Goal: Task Accomplishment & Management: Manage account settings

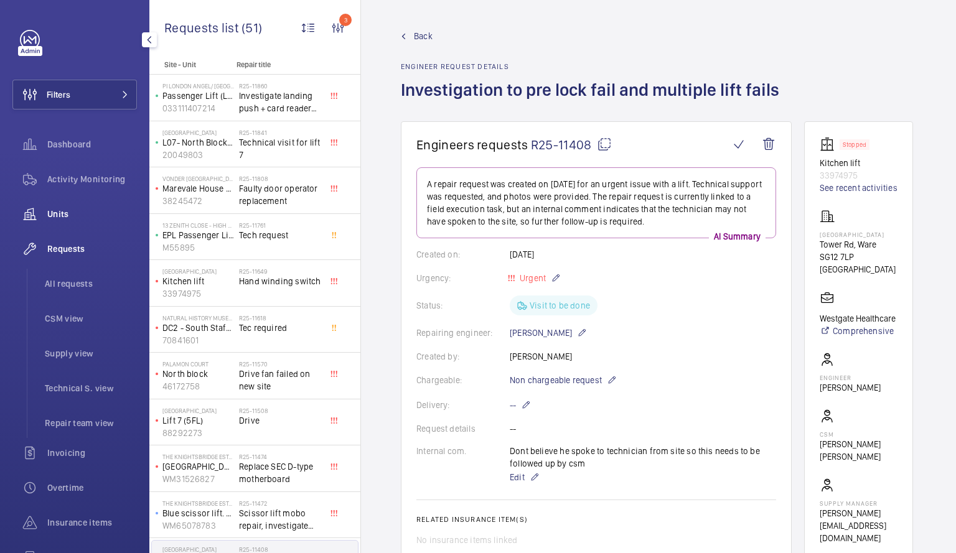
click at [58, 207] on div "Units" at bounding box center [74, 214] width 124 height 30
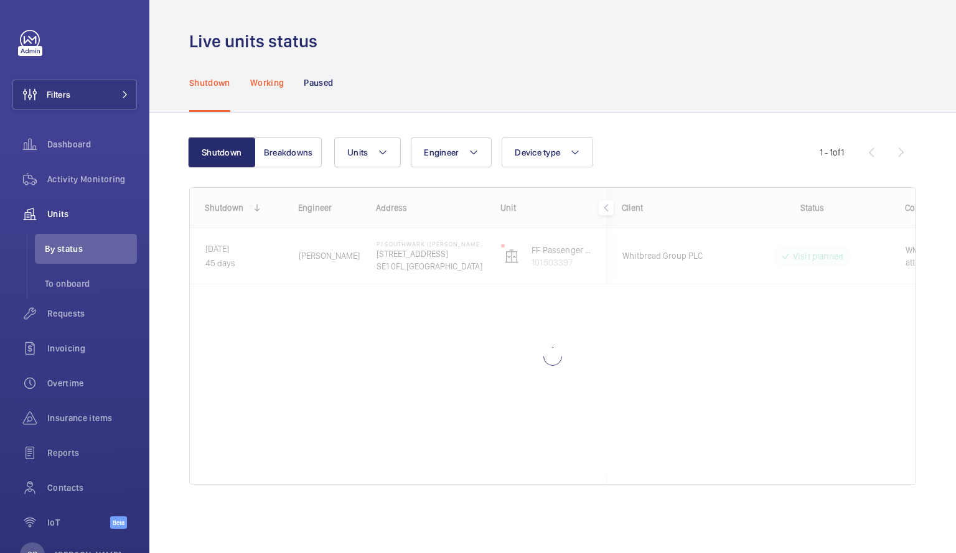
click at [255, 80] on p "Working" at bounding box center [267, 83] width 34 height 12
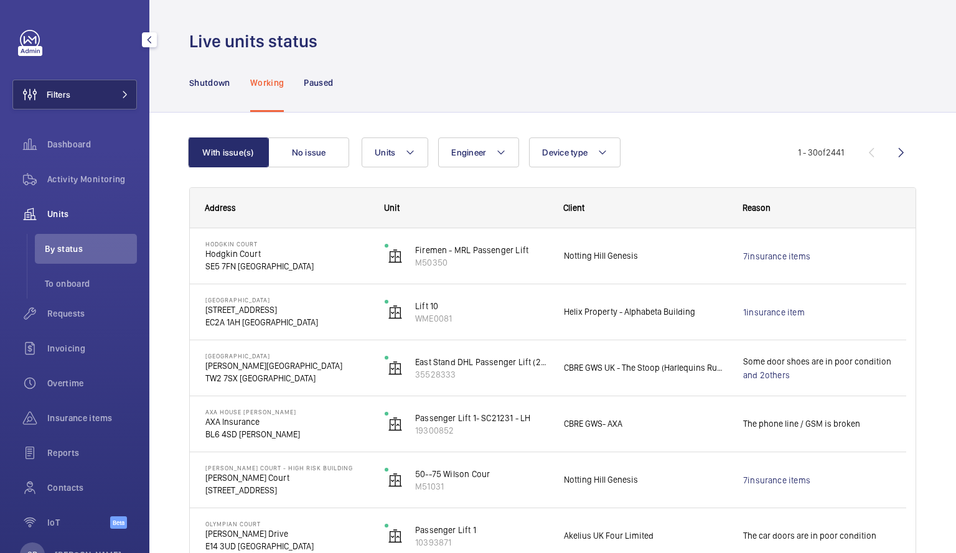
click at [94, 96] on button "Filters" at bounding box center [74, 95] width 124 height 30
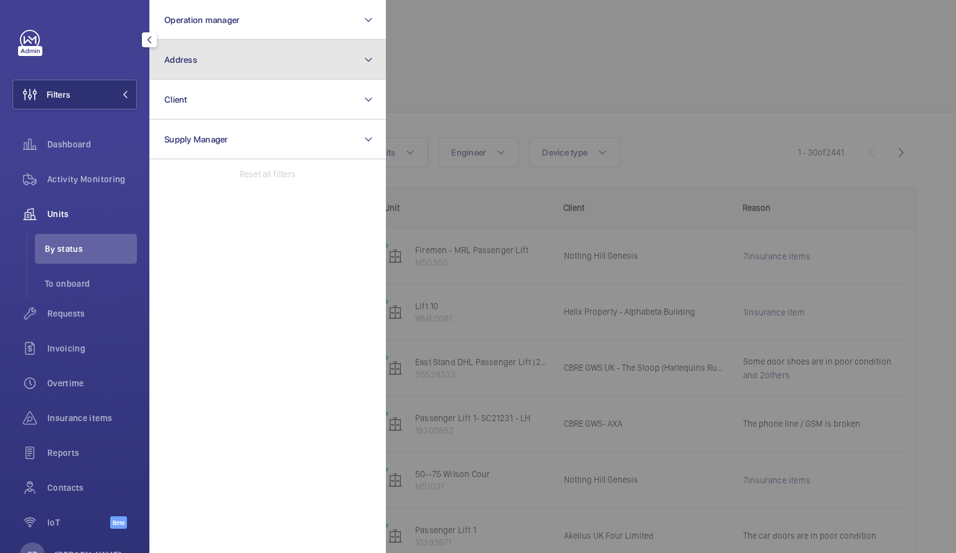
click at [191, 72] on button "Address" at bounding box center [267, 60] width 237 height 40
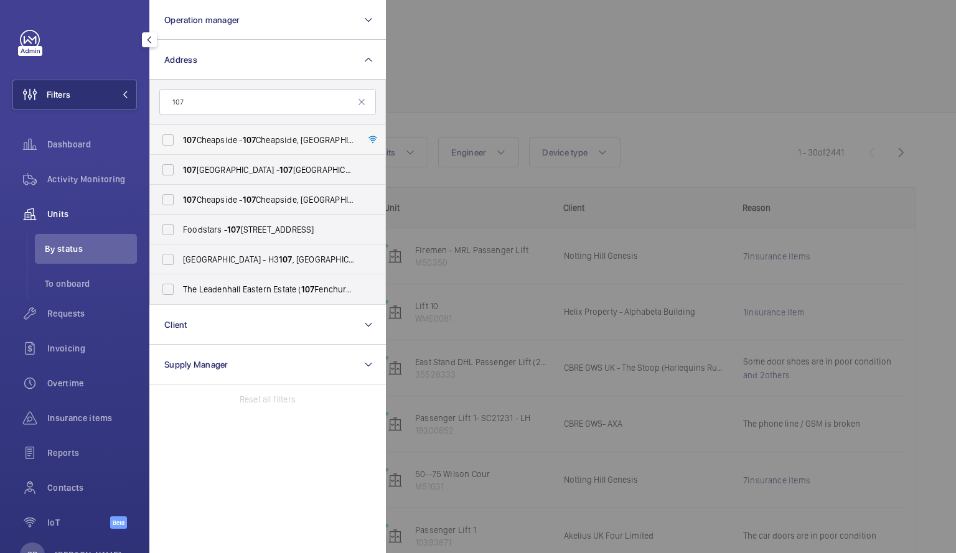
type input "107"
click at [199, 138] on span "[STREET_ADDRESS]" at bounding box center [268, 140] width 171 height 12
click at [181, 138] on input "[STREET_ADDRESS]" at bounding box center [168, 140] width 25 height 25
checkbox input "true"
click at [870, 126] on div at bounding box center [864, 276] width 956 height 553
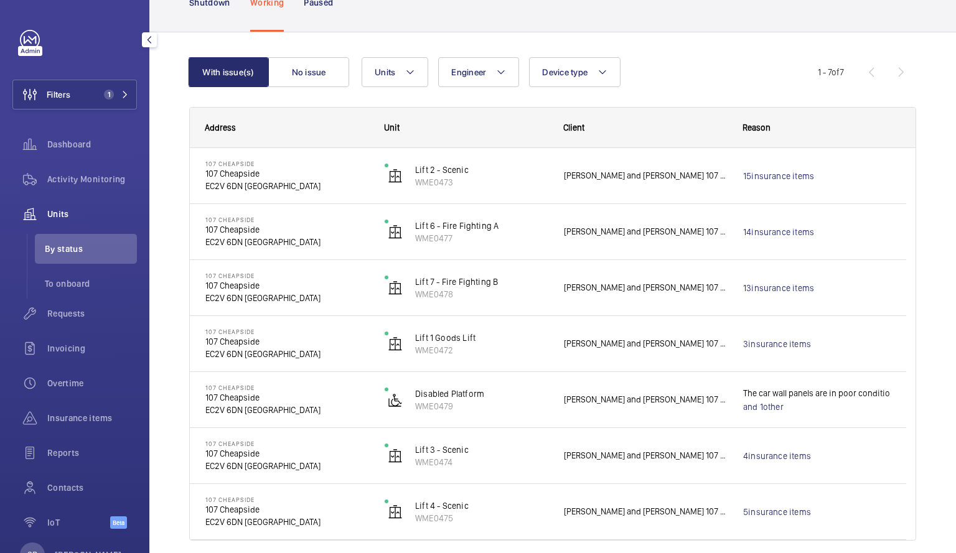
scroll to position [82, 0]
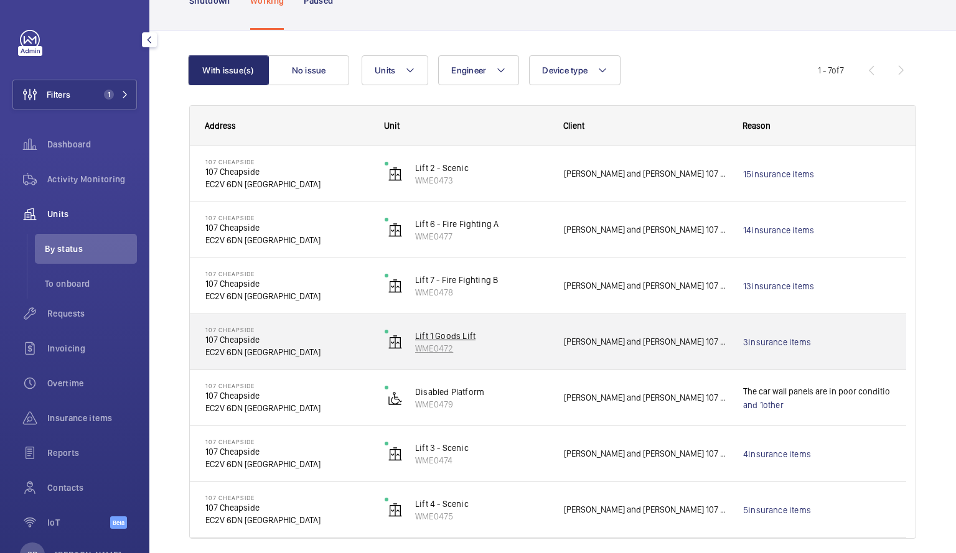
click at [472, 348] on p "WME0472" at bounding box center [481, 348] width 133 height 12
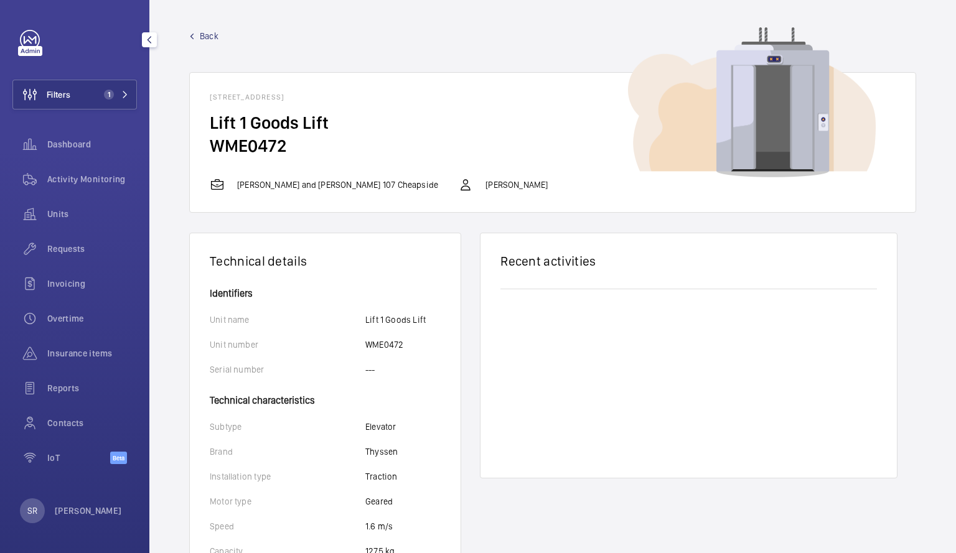
click at [204, 34] on span "Back" at bounding box center [209, 36] width 19 height 12
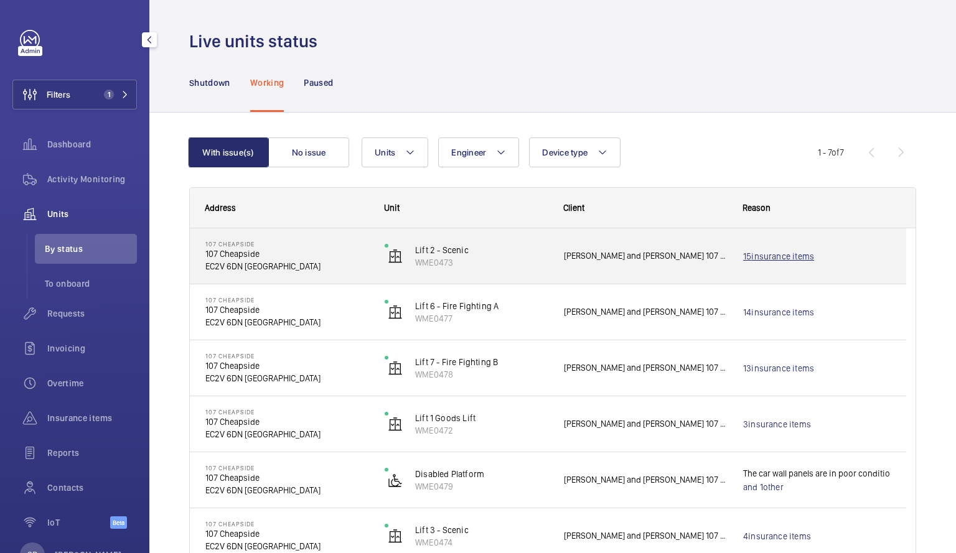
click at [807, 253] on link "15 insurance items" at bounding box center [817, 256] width 148 height 12
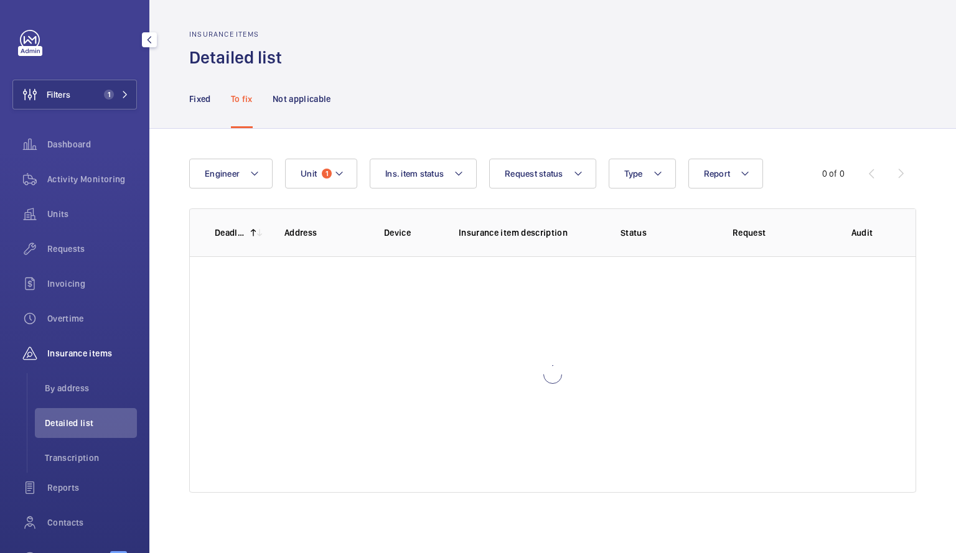
click at [807, 253] on th "Request" at bounding box center [769, 233] width 112 height 48
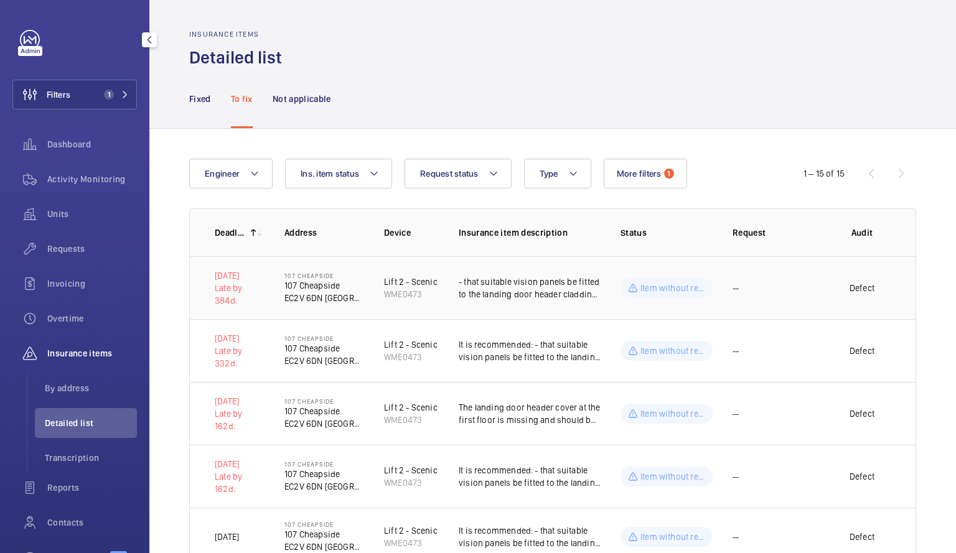
click at [238, 286] on div "Late by 384d." at bounding box center [240, 294] width 50 height 25
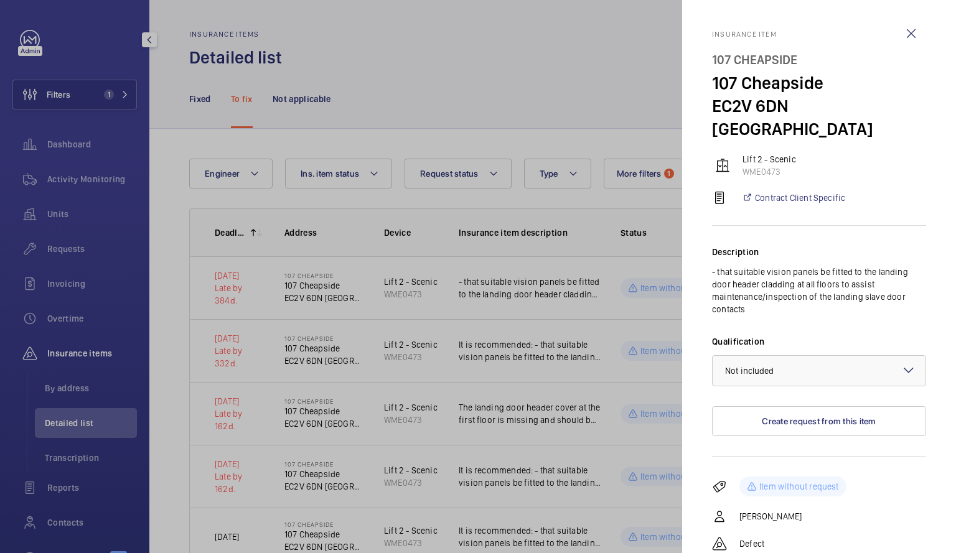
scroll to position [80, 0]
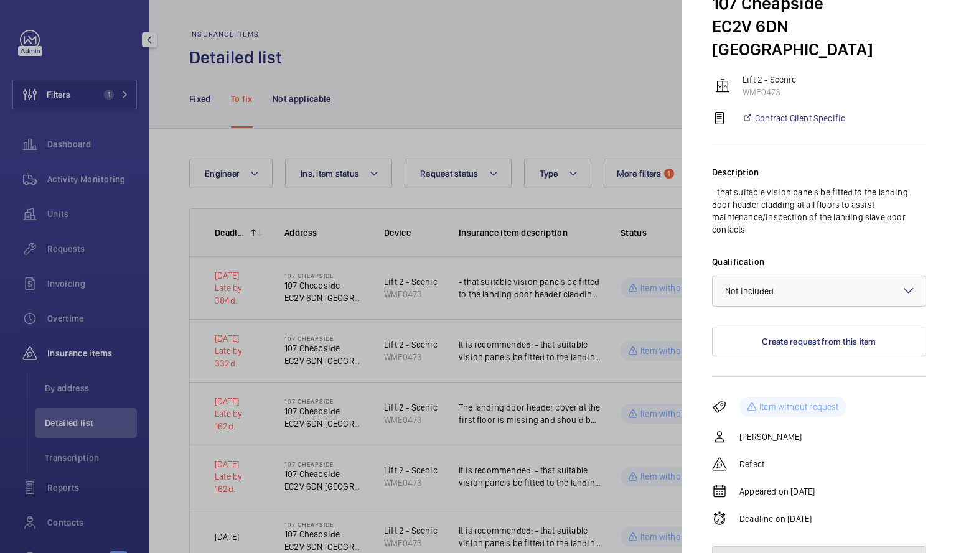
click at [844, 547] on button "Delete insurance item" at bounding box center [819, 562] width 214 height 30
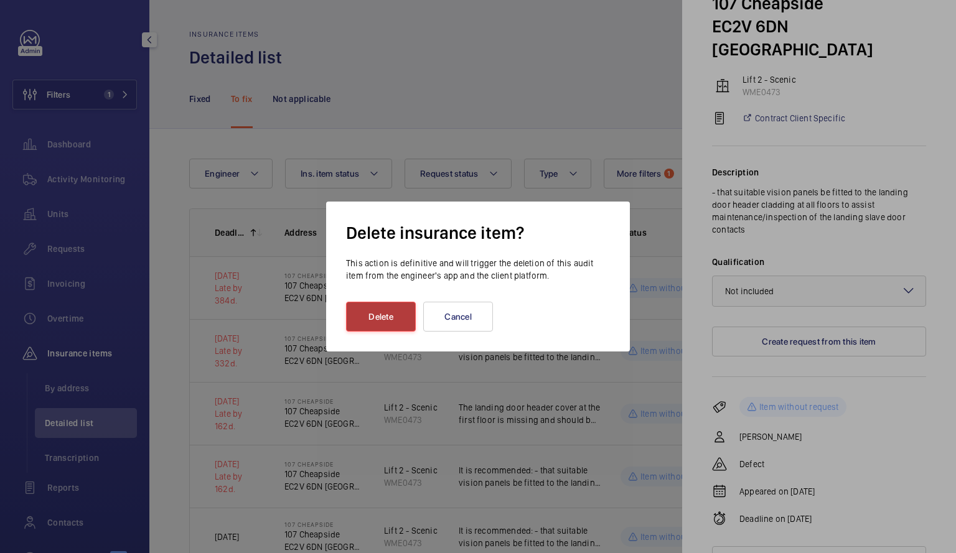
click at [395, 317] on button "Delete" at bounding box center [381, 317] width 70 height 30
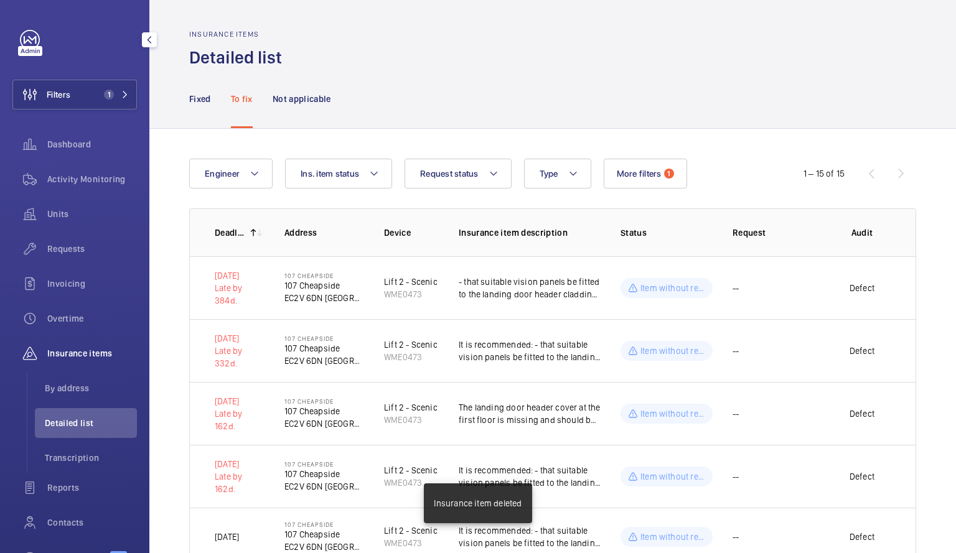
scroll to position [0, 0]
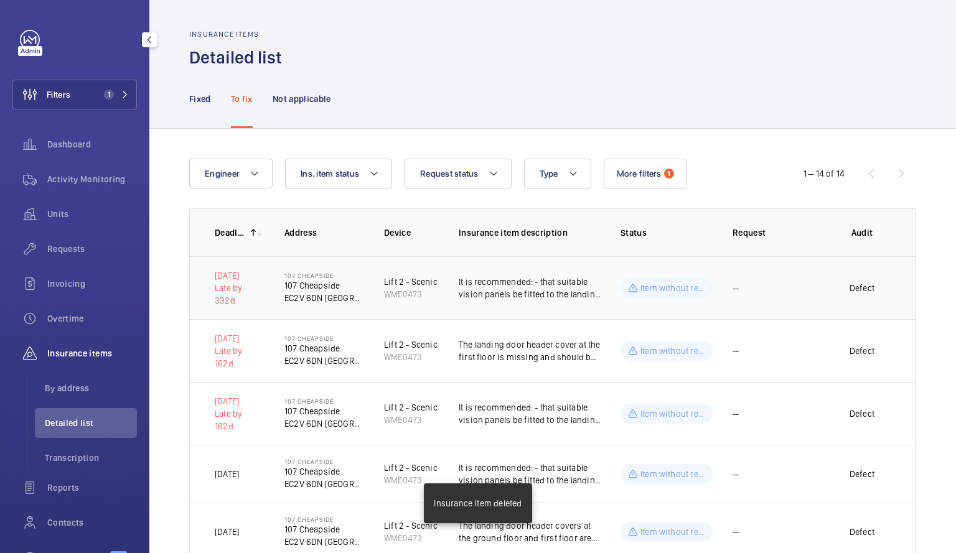
click at [237, 279] on p "[DATE]" at bounding box center [240, 276] width 50 height 12
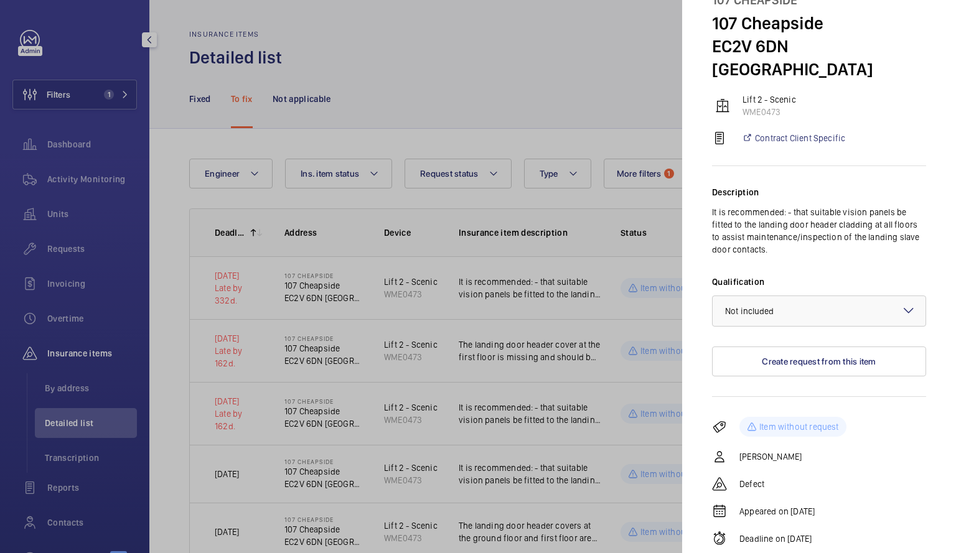
scroll to position [80, 0]
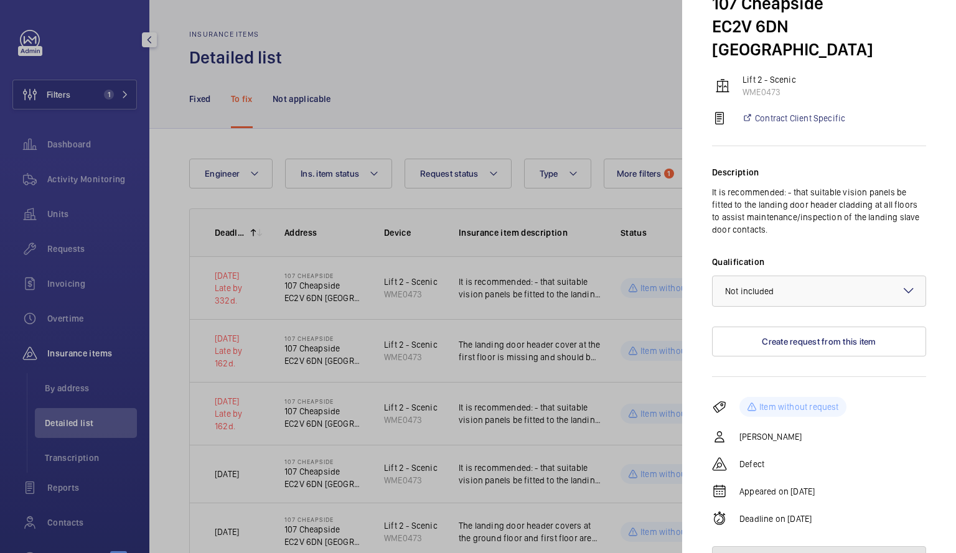
click at [863, 547] on button "Delete insurance item" at bounding box center [819, 562] width 214 height 30
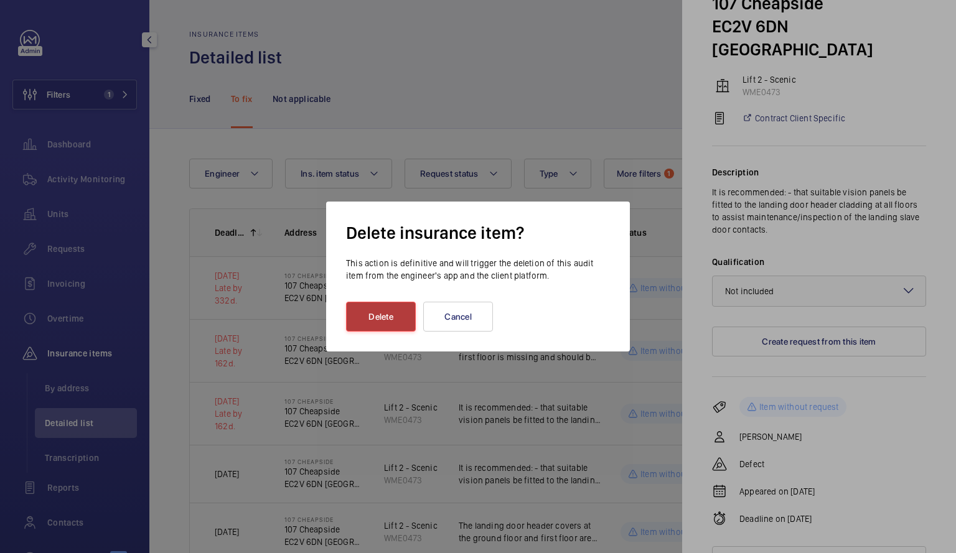
click at [397, 326] on button "Delete" at bounding box center [381, 317] width 70 height 30
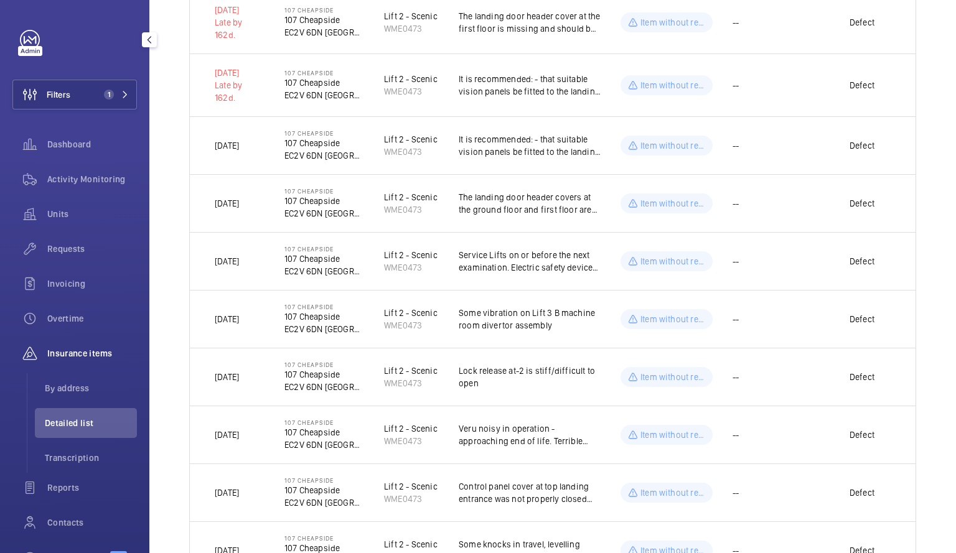
scroll to position [288, 0]
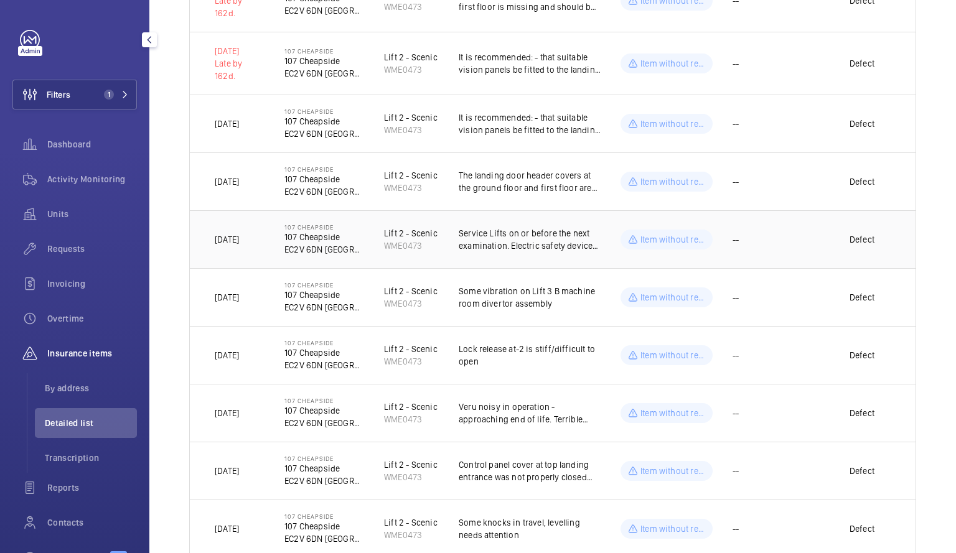
click at [517, 242] on td "Service Lifts on or before the next examination. Electric safety devices (4;2) …" at bounding box center [520, 239] width 162 height 58
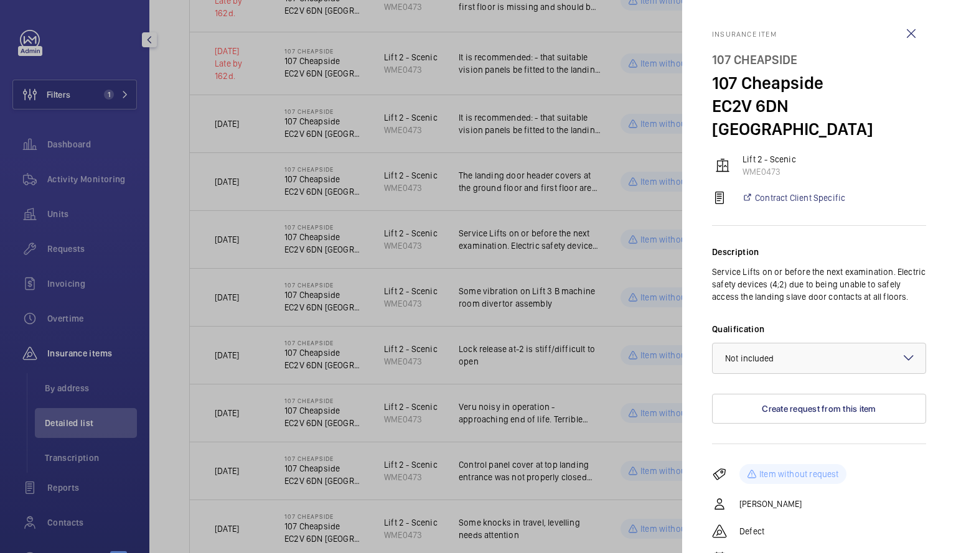
click at [528, 465] on div at bounding box center [478, 276] width 956 height 553
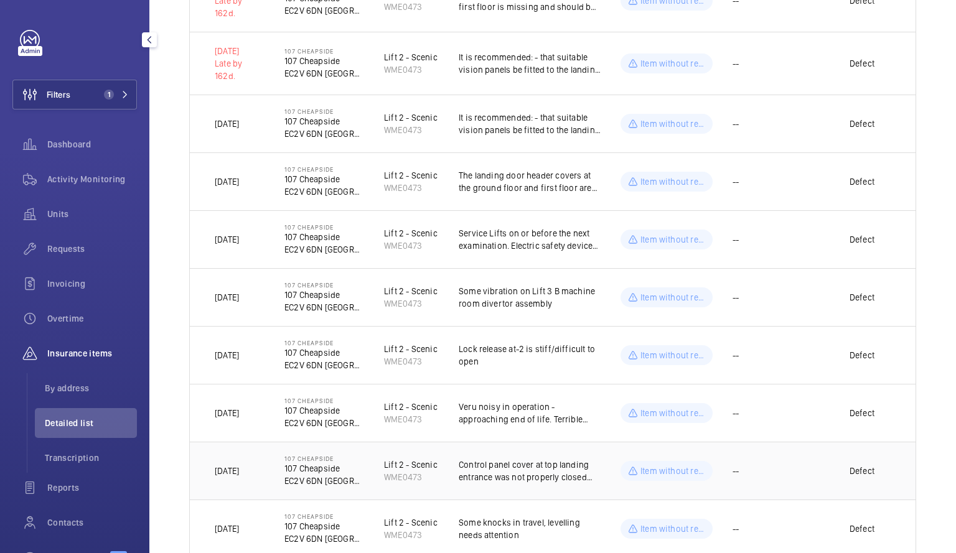
click at [666, 465] on p "Item without request" at bounding box center [673, 471] width 65 height 12
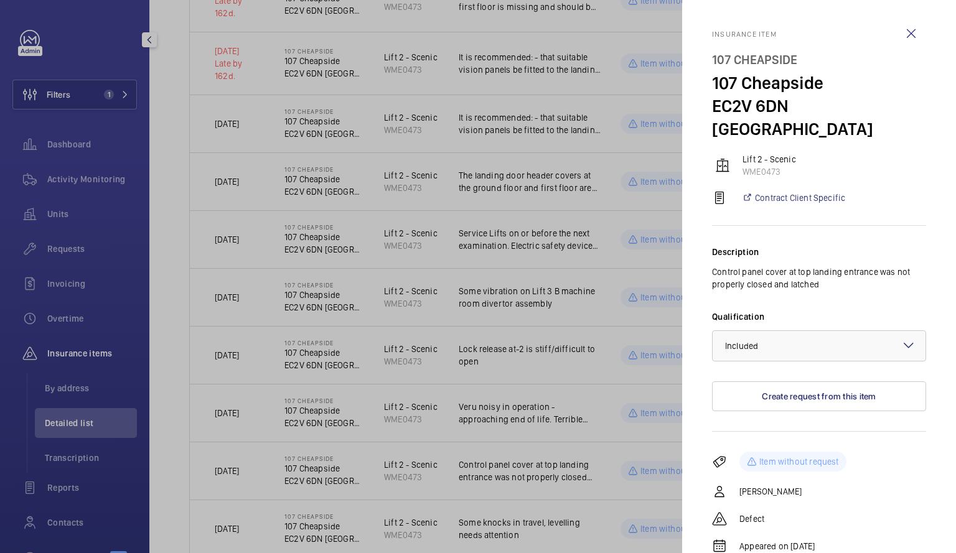
scroll to position [55, 0]
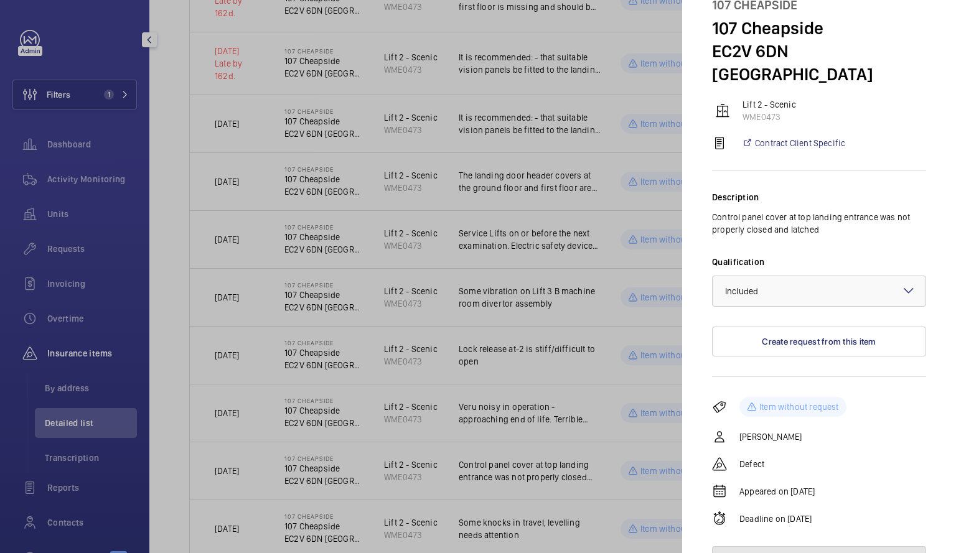
click at [824, 547] on button "Delete insurance item" at bounding box center [819, 562] width 214 height 30
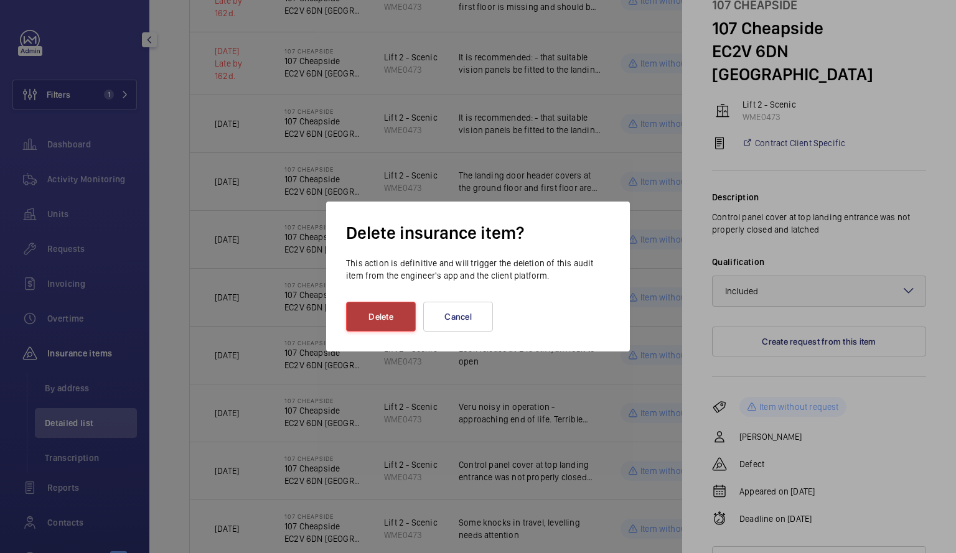
click at [388, 314] on button "Delete" at bounding box center [381, 317] width 70 height 30
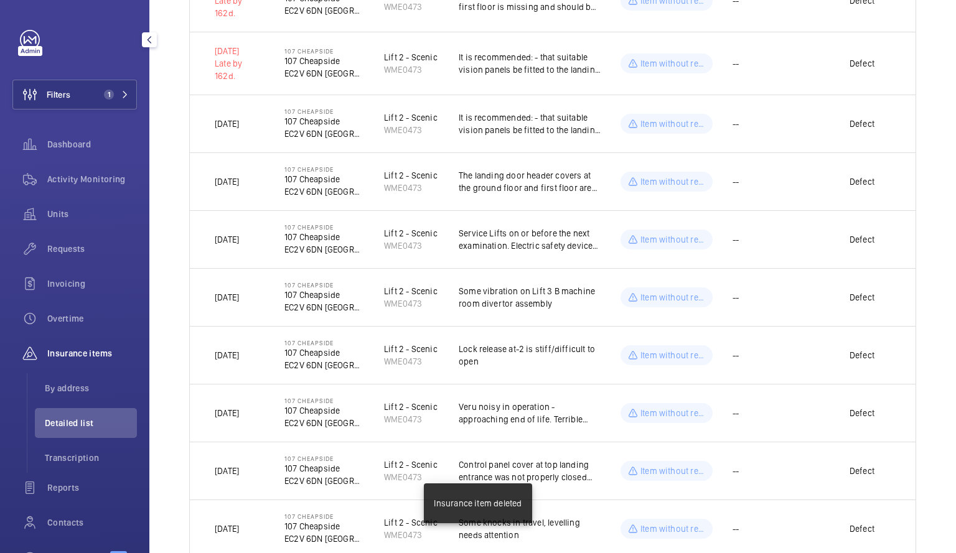
scroll to position [0, 0]
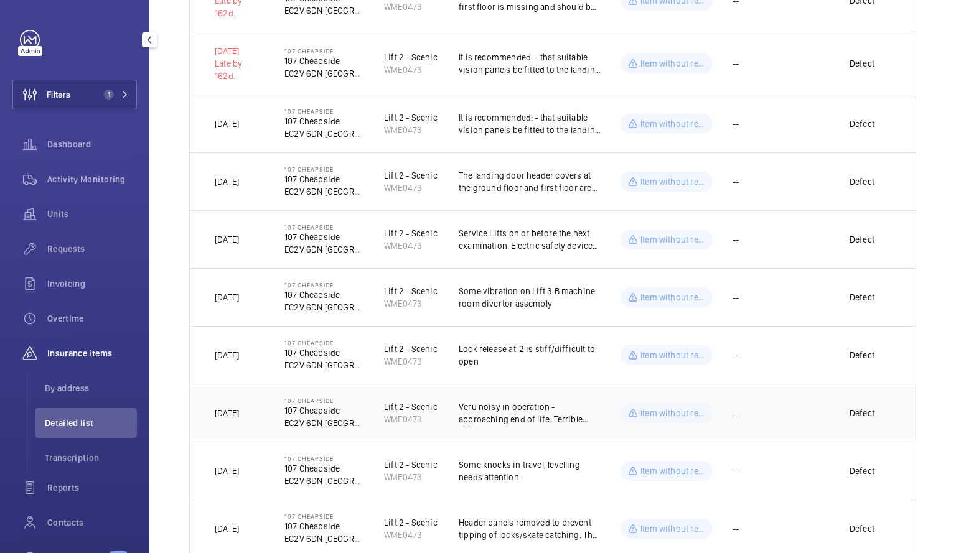
click at [507, 408] on p "Veru noisy in operation - approaching end of life. Terrible shuddering in travel" at bounding box center [530, 413] width 142 height 25
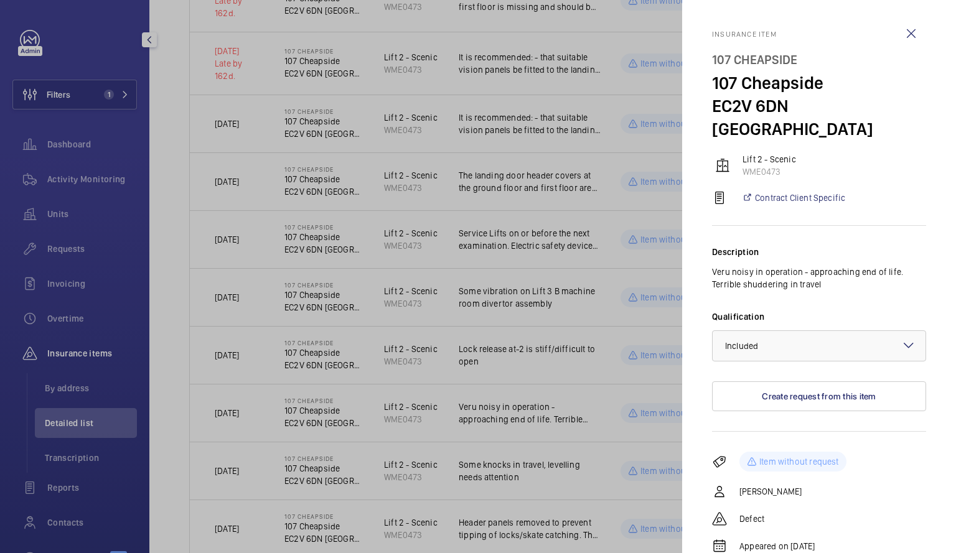
click at [418, 400] on div at bounding box center [478, 276] width 956 height 553
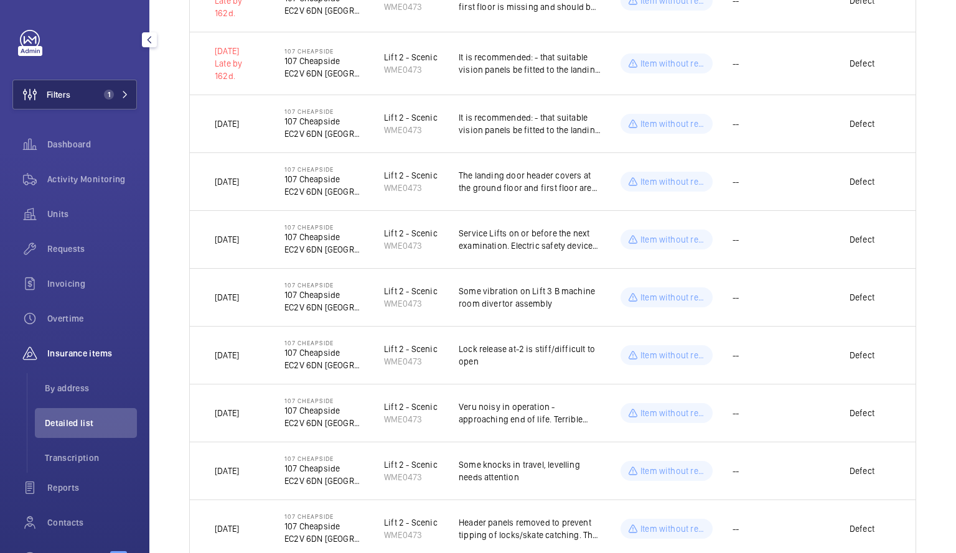
click at [106, 93] on span "1" at bounding box center [109, 95] width 10 height 10
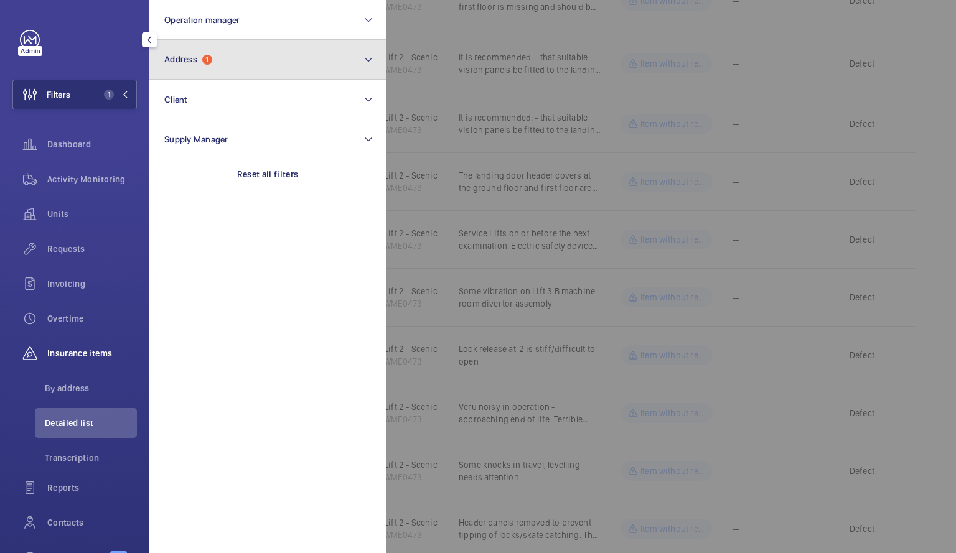
click at [284, 59] on button "Address 1" at bounding box center [267, 60] width 237 height 40
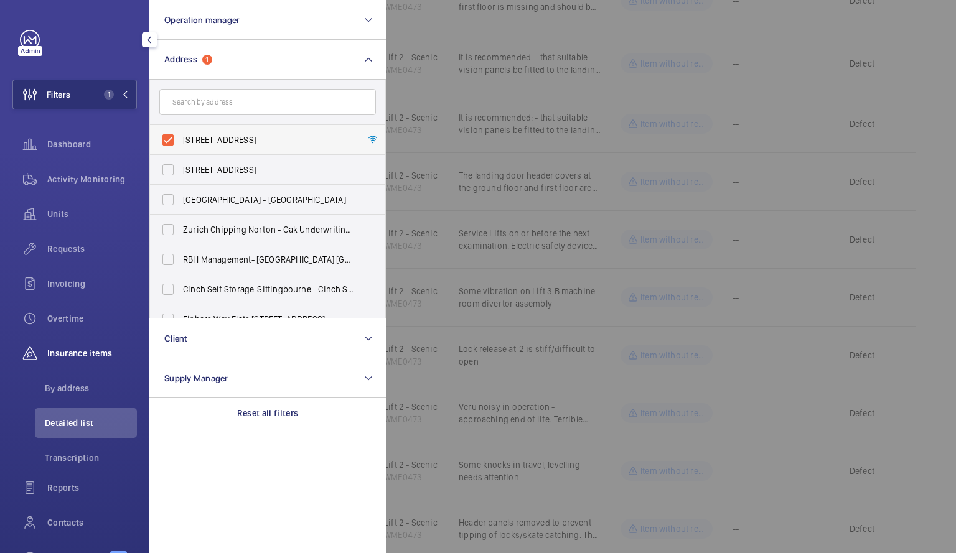
click at [169, 140] on label "[STREET_ADDRESS]" at bounding box center [258, 140] width 217 height 30
click at [169, 140] on input "[STREET_ADDRESS]" at bounding box center [168, 140] width 25 height 25
checkbox input "false"
click at [579, 126] on div at bounding box center [864, 276] width 956 height 553
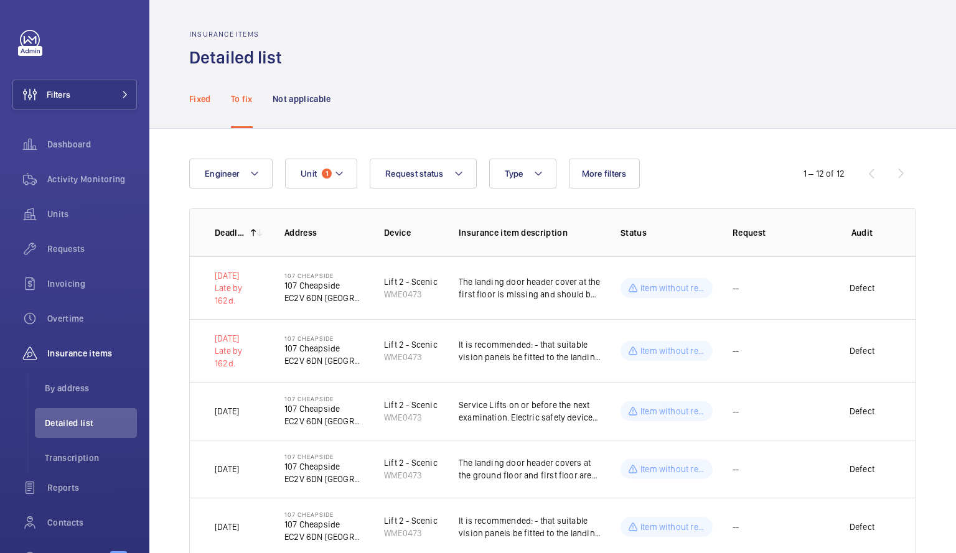
click at [200, 98] on p "Fixed" at bounding box center [200, 99] width 22 height 12
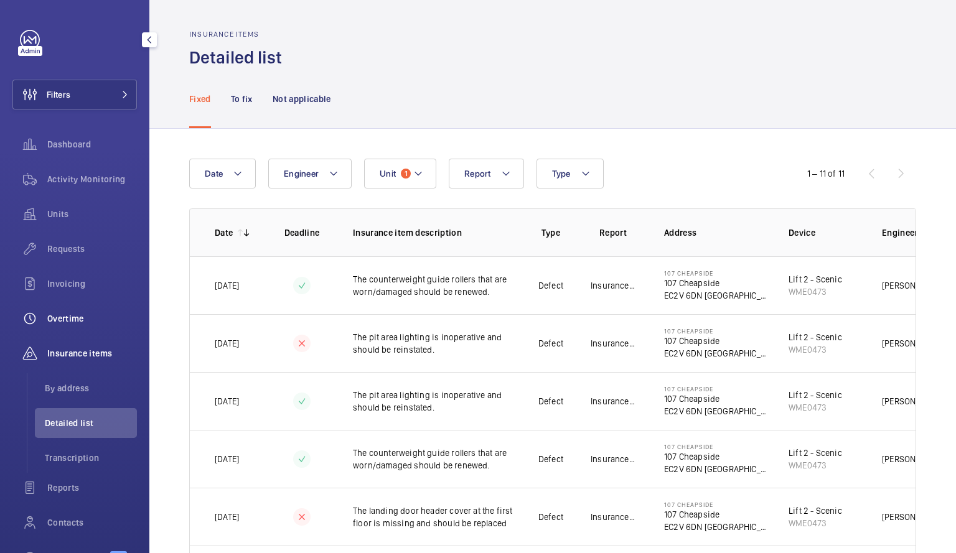
click at [65, 314] on span "Overtime" at bounding box center [92, 318] width 90 height 12
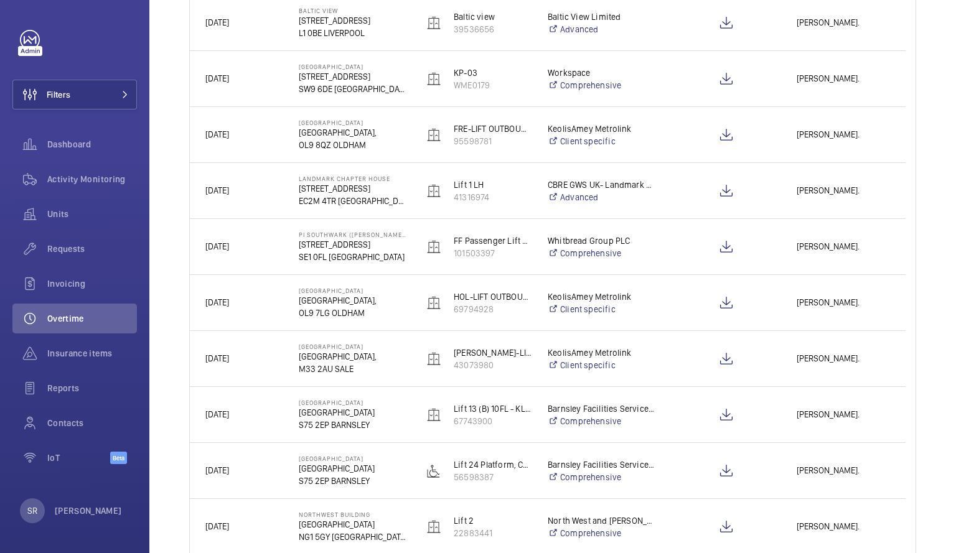
scroll to position [460, 0]
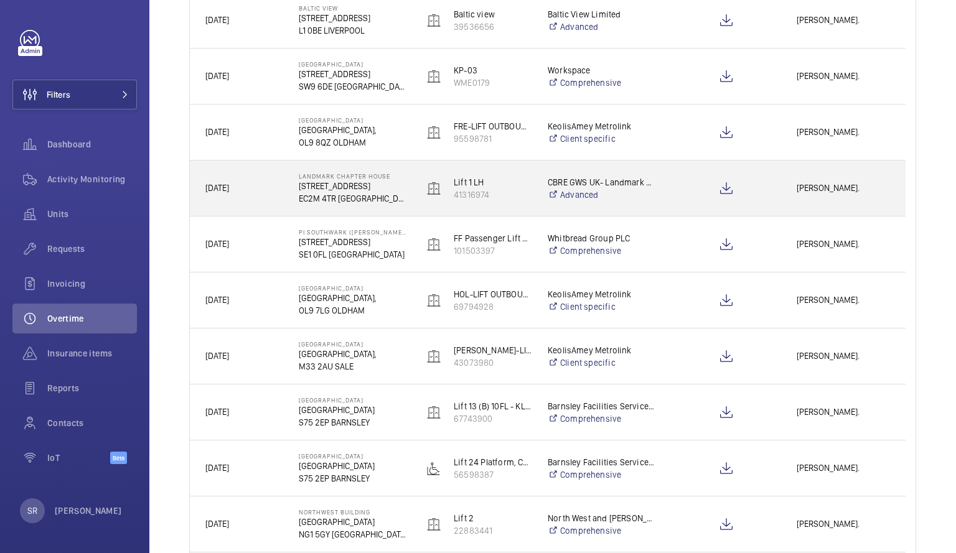
click at [415, 180] on div "Lift 1 LH 41316974" at bounding box center [469, 189] width 123 height 56
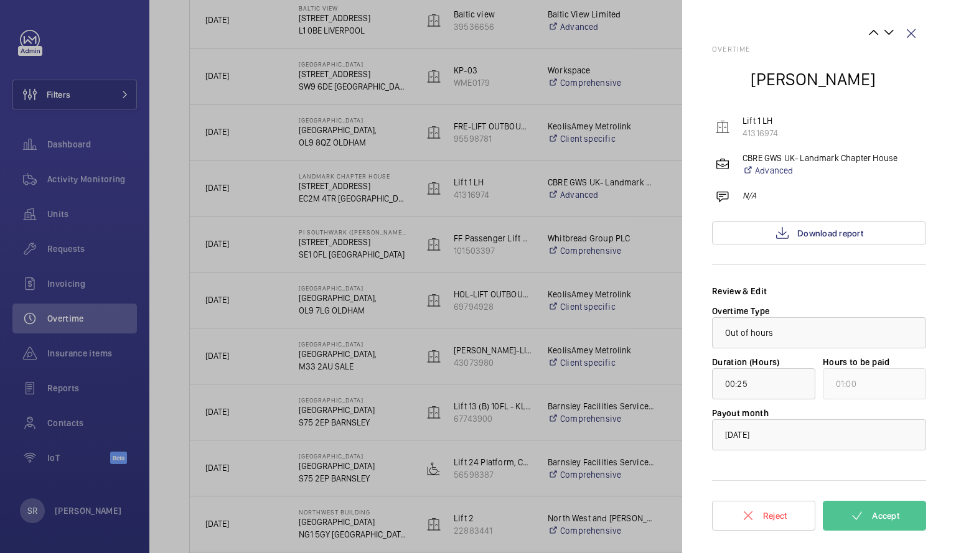
drag, startPoint x: 616, startPoint y: 281, endPoint x: 529, endPoint y: 246, distance: 93.5
click at [529, 246] on div at bounding box center [478, 276] width 956 height 553
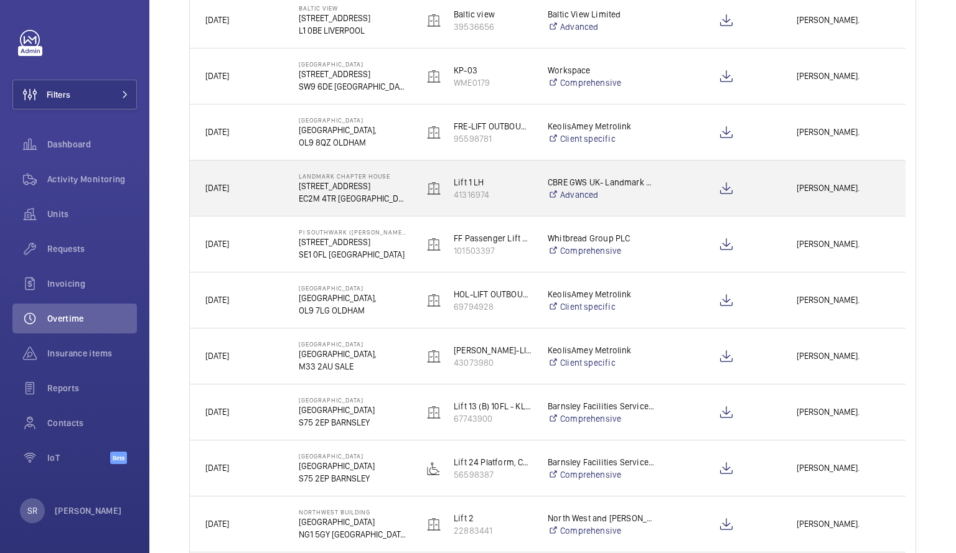
click at [334, 177] on p "Landmark Chapter House" at bounding box center [353, 175] width 108 height 7
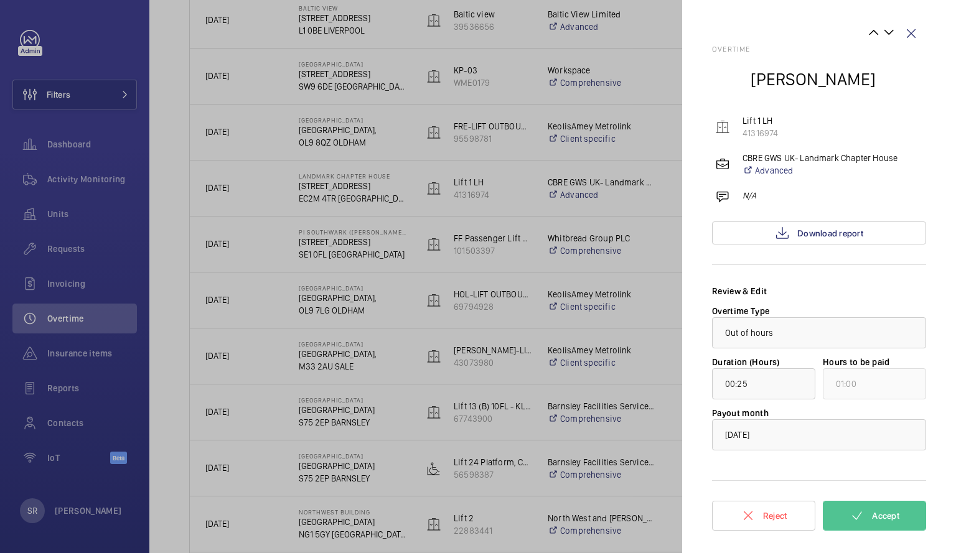
click at [391, 472] on div at bounding box center [478, 276] width 956 height 553
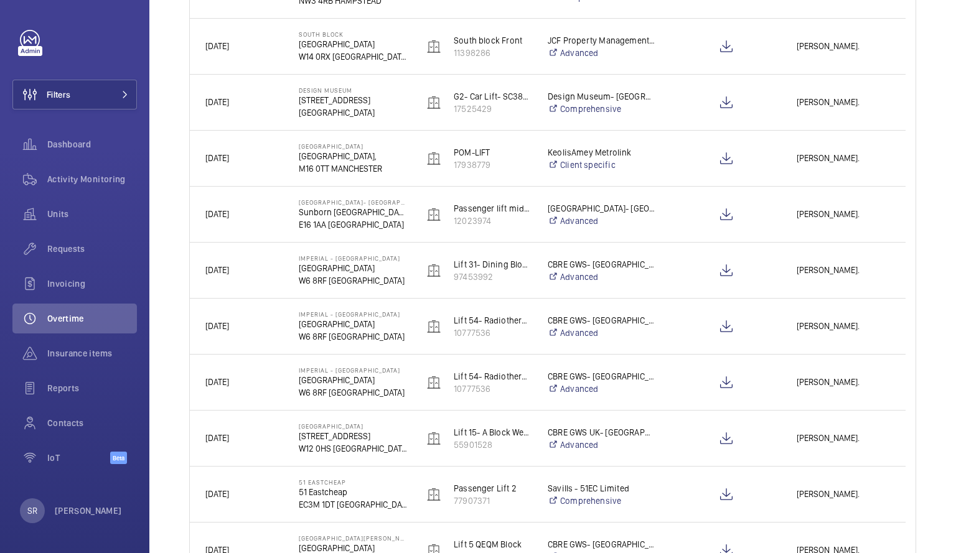
scroll to position [1183, 0]
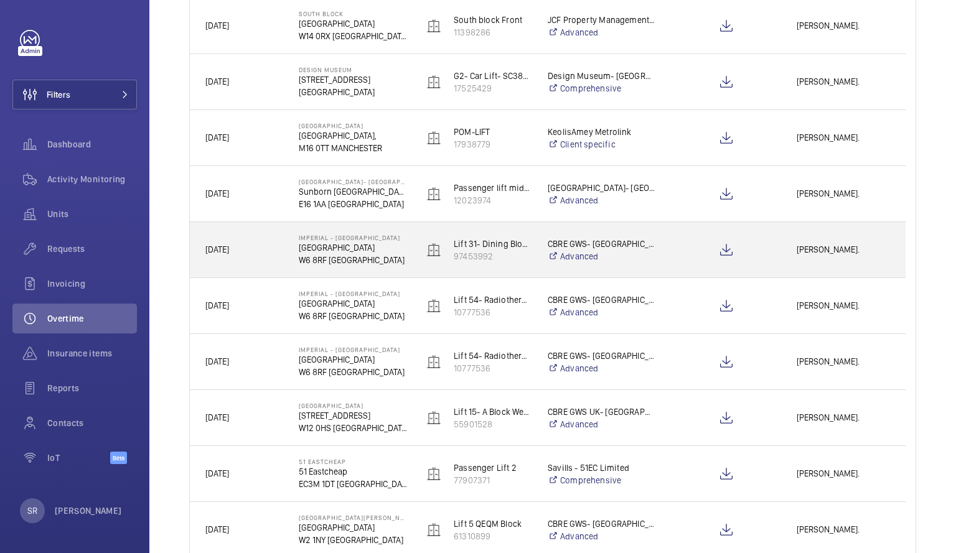
click at [815, 239] on div "[PERSON_NAME]." at bounding box center [843, 249] width 123 height 39
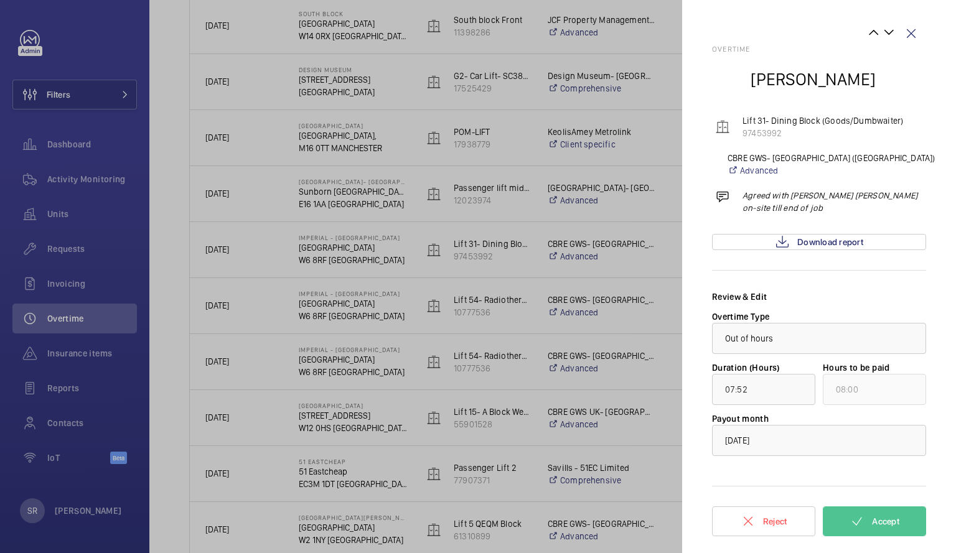
click at [664, 156] on div at bounding box center [478, 276] width 956 height 553
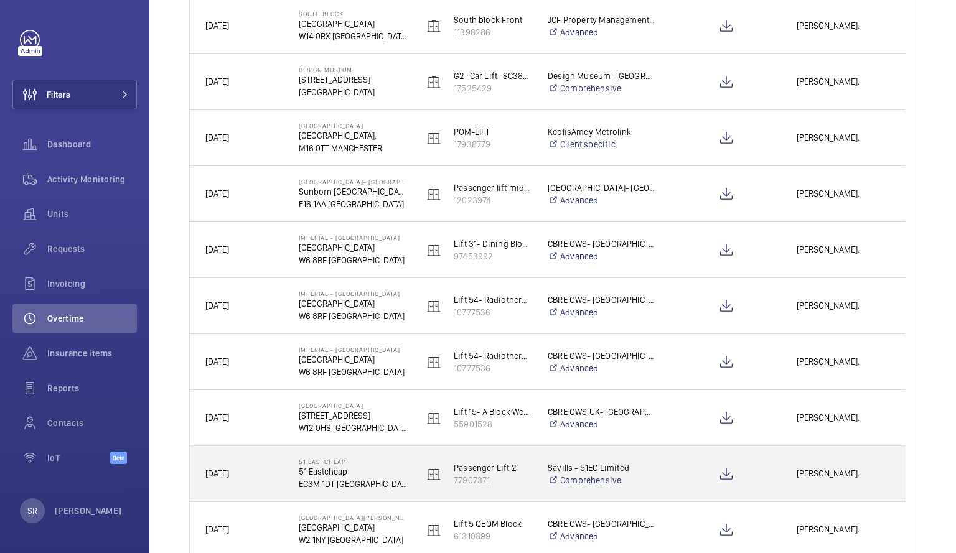
click at [661, 469] on div at bounding box center [718, 474] width 123 height 56
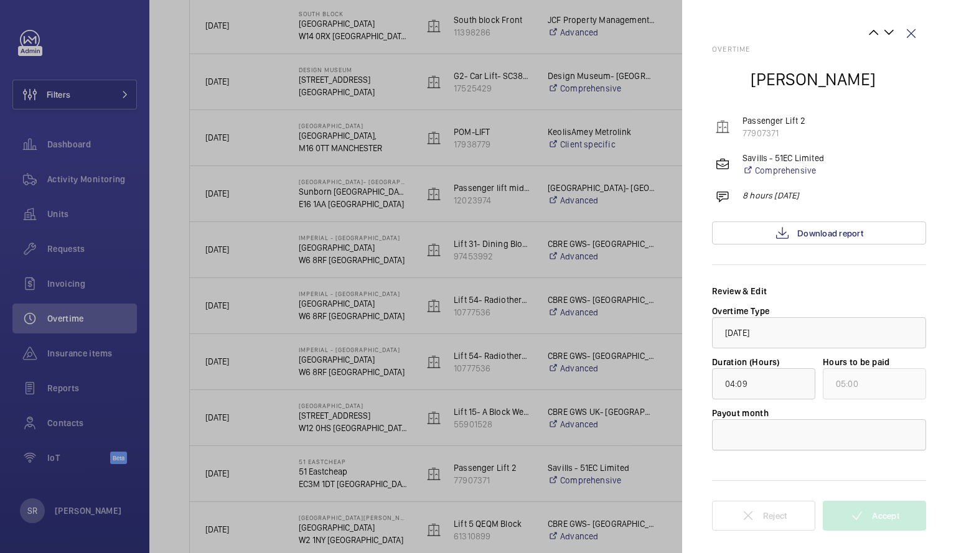
click at [759, 439] on div at bounding box center [819, 435] width 213 height 30
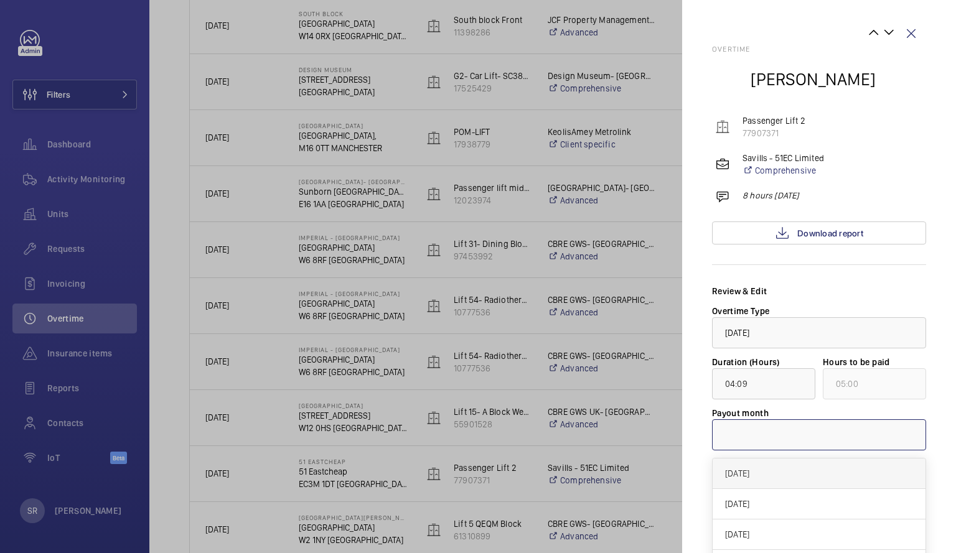
click at [762, 476] on span "[DATE]" at bounding box center [819, 473] width 188 height 12
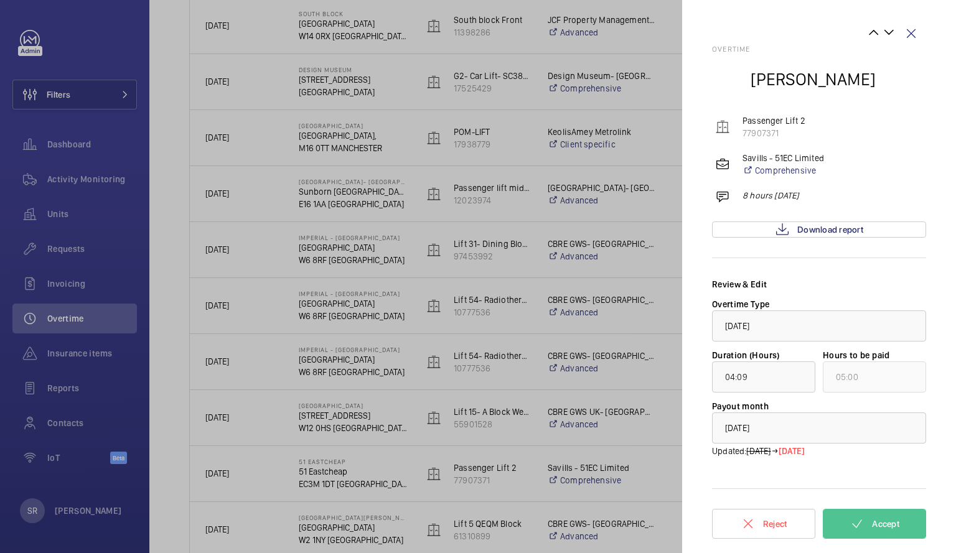
click at [350, 468] on div at bounding box center [478, 276] width 956 height 553
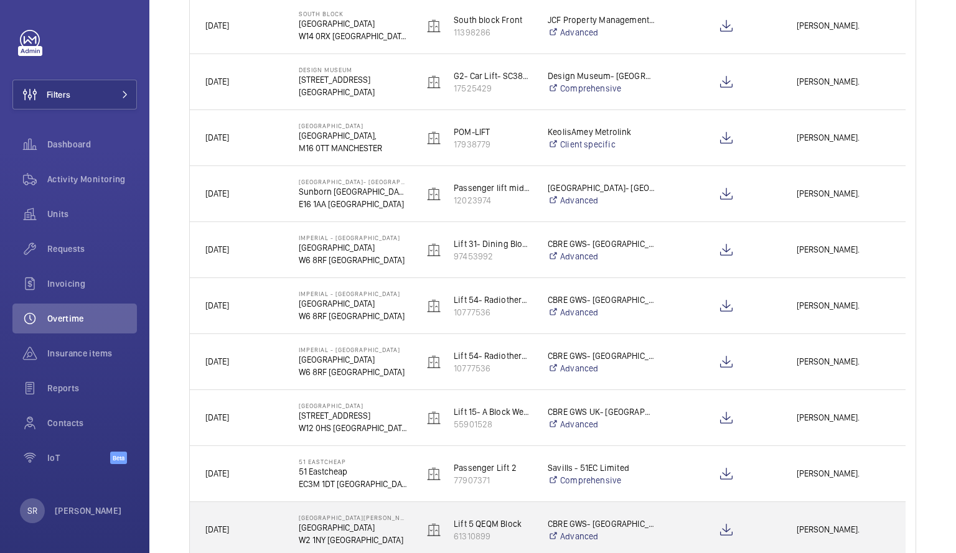
click at [343, 523] on p "[GEOGRAPHIC_DATA]" at bounding box center [353, 528] width 108 height 12
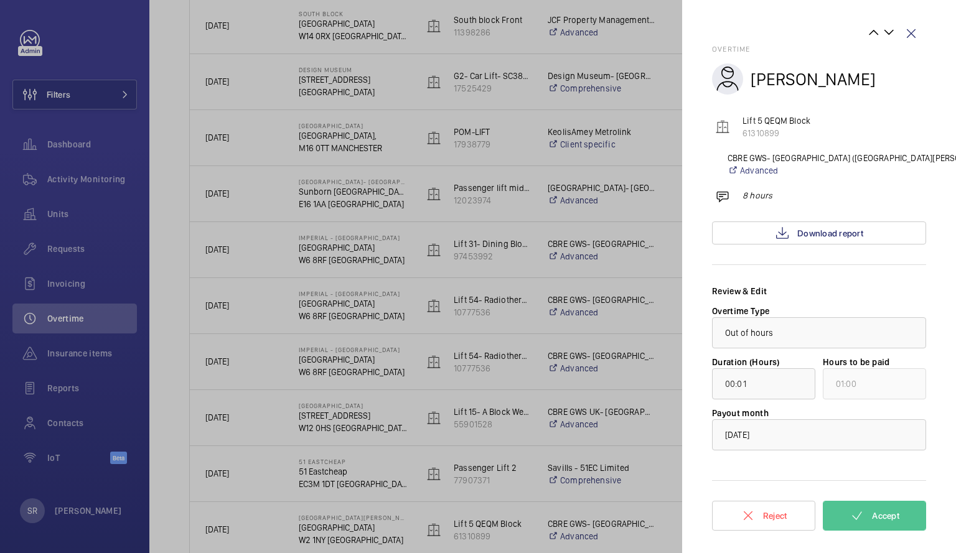
click at [82, 244] on div at bounding box center [478, 276] width 956 height 553
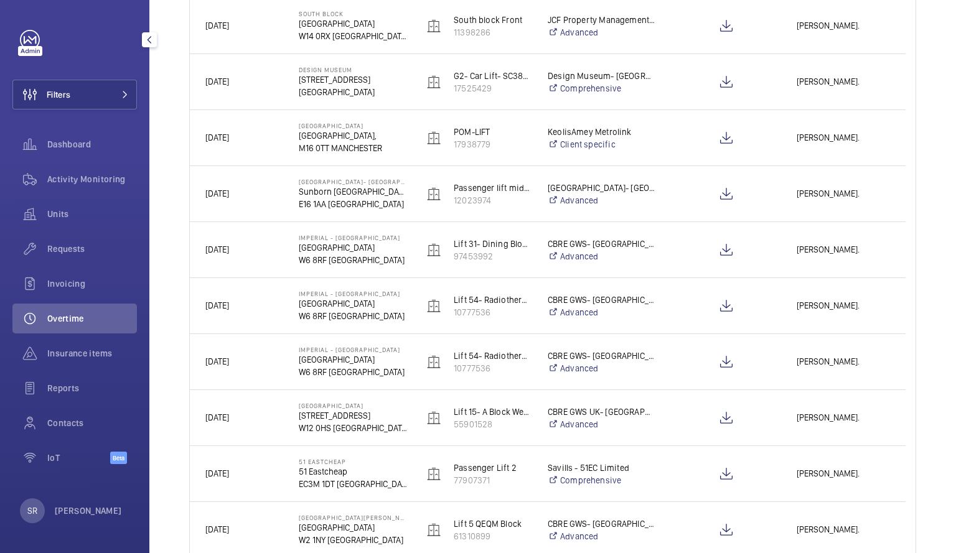
click at [82, 244] on span "Requests" at bounding box center [92, 249] width 90 height 12
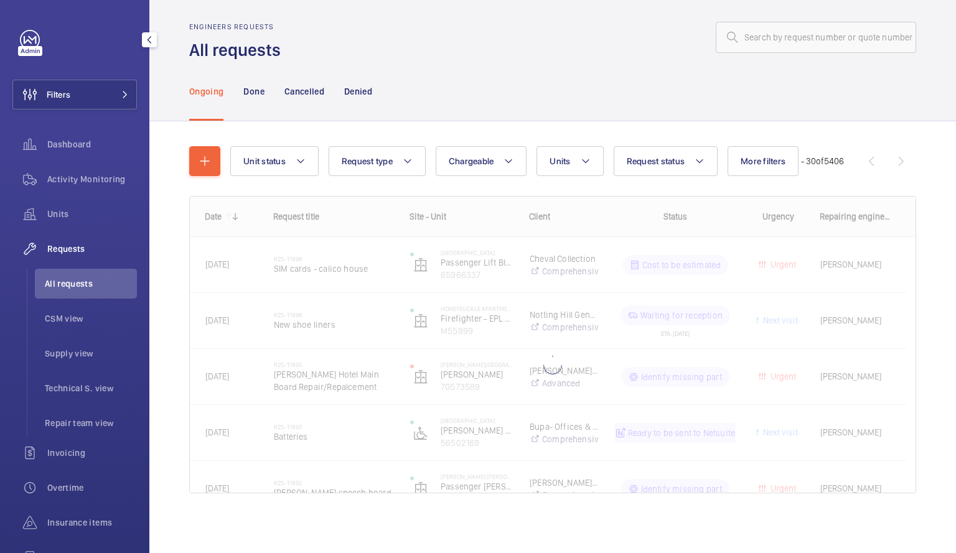
scroll to position [7, 0]
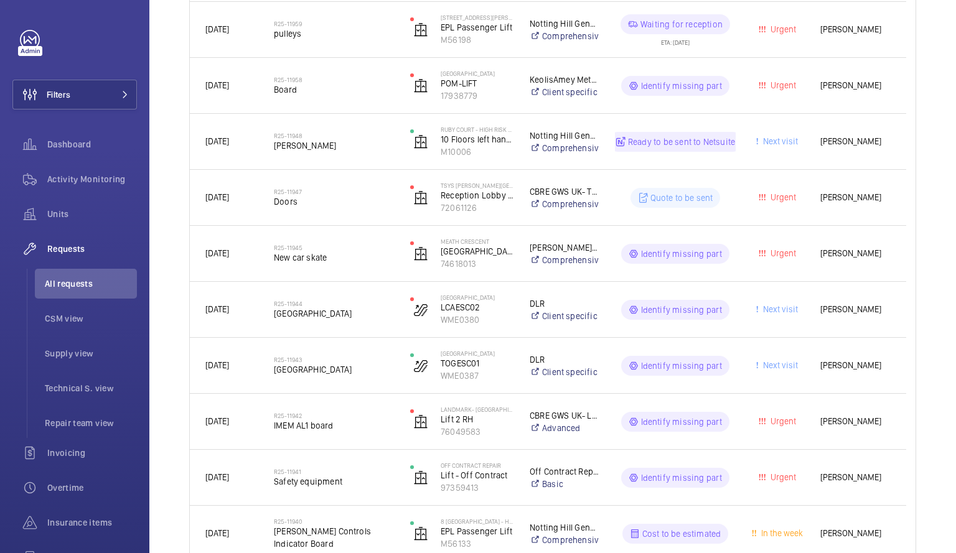
scroll to position [322, 0]
